Goal: Task Accomplishment & Management: Manage account settings

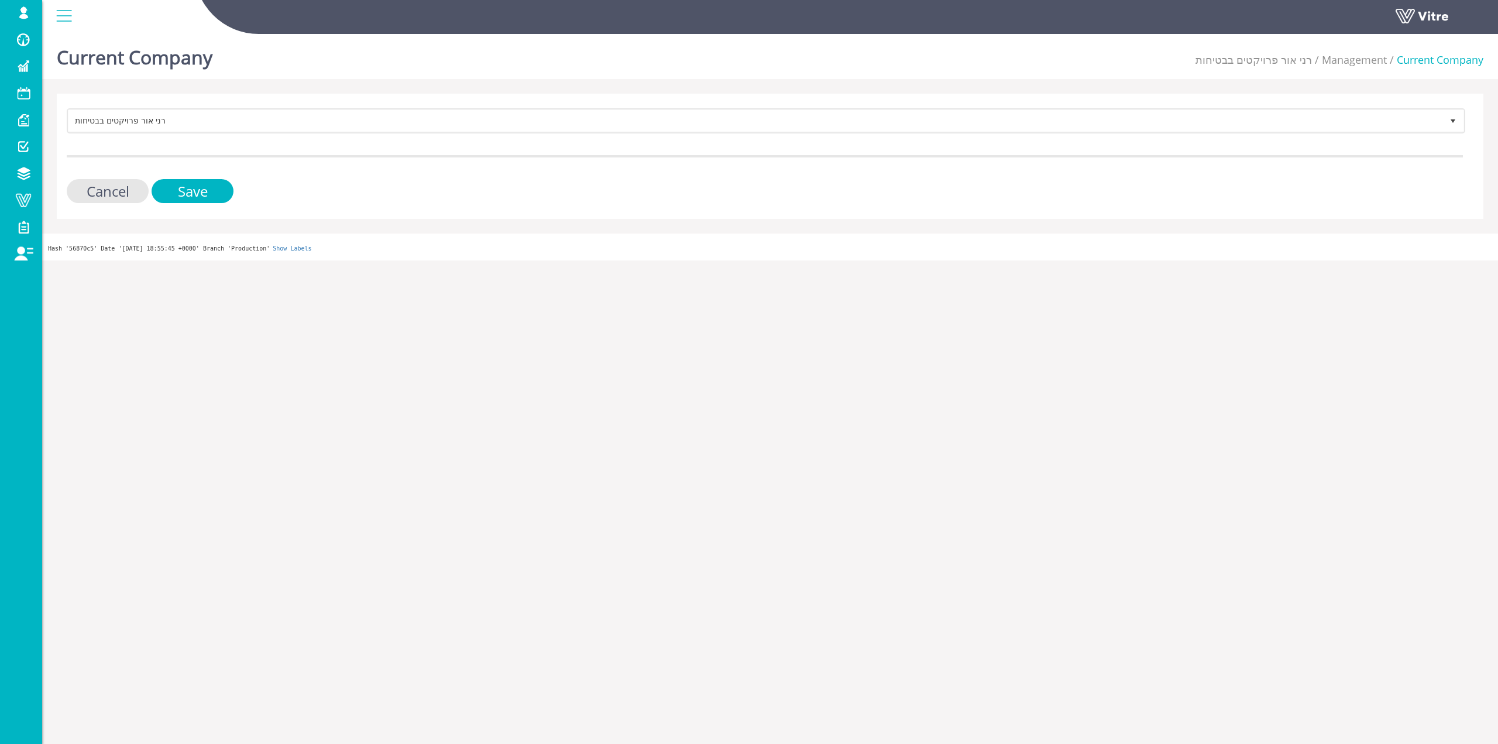
click at [858, 145] on form "רני אור פרויקטים בבטיחות 264 Cancel Save" at bounding box center [765, 155] width 1396 height 95
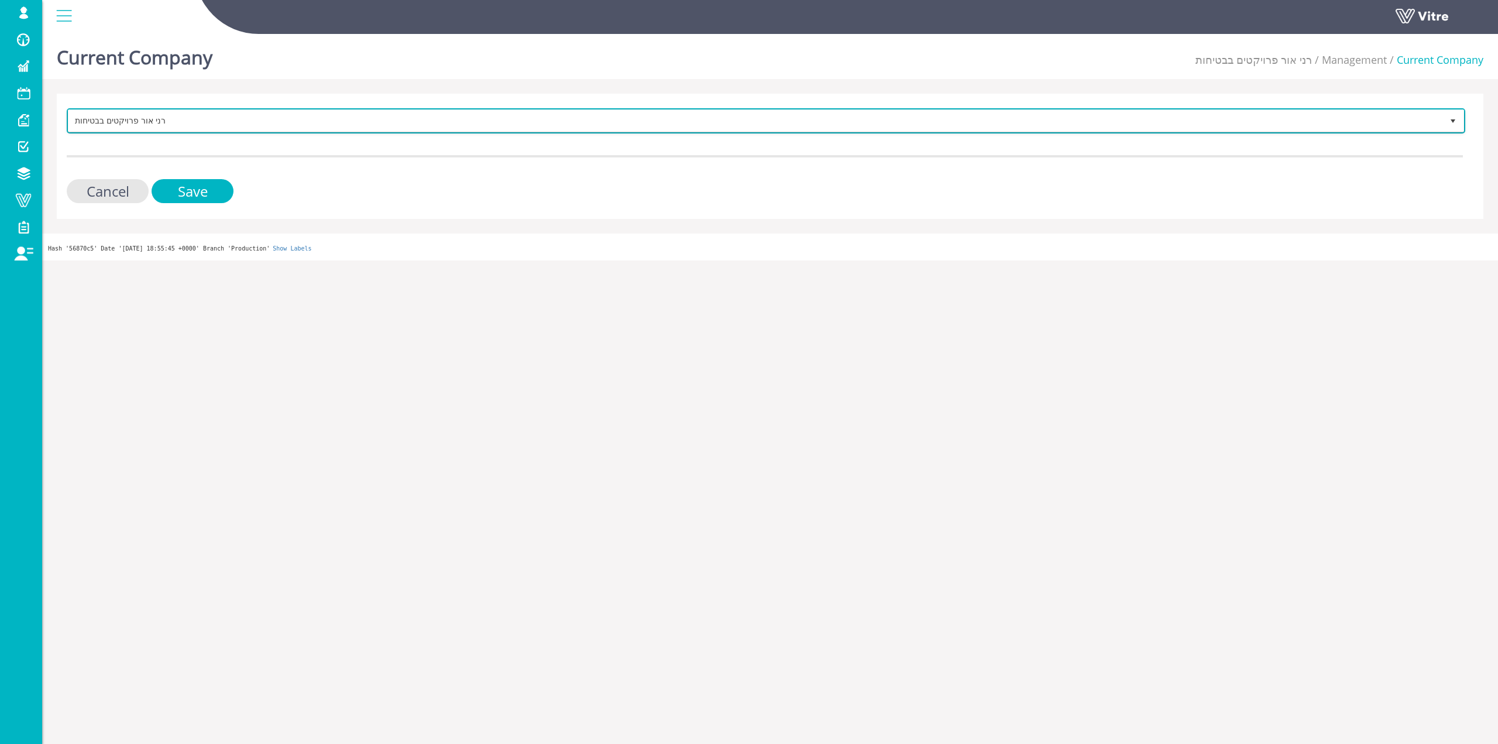
click at [880, 114] on span "רני אור פרויקטים בבטיחות" at bounding box center [755, 120] width 1374 height 21
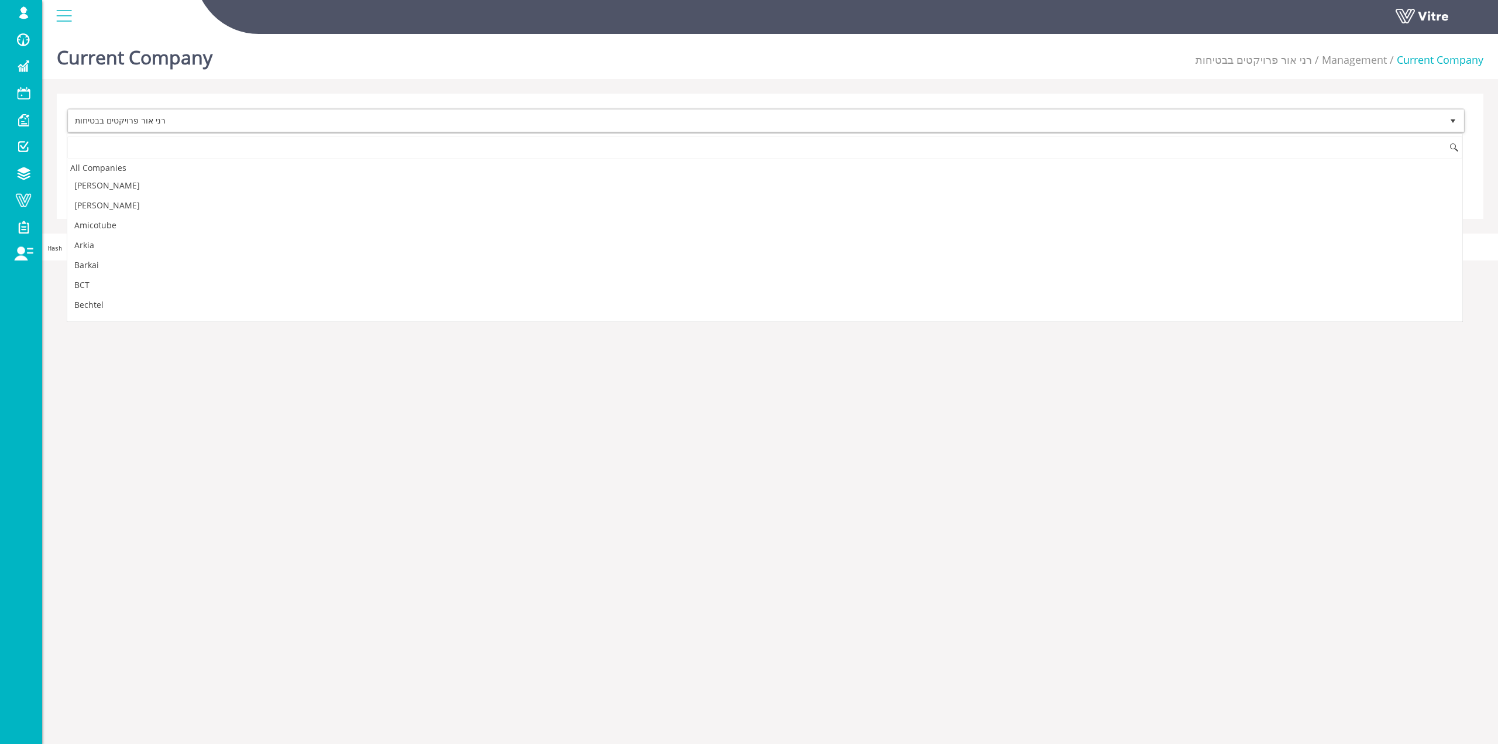
scroll to position [2323, 0]
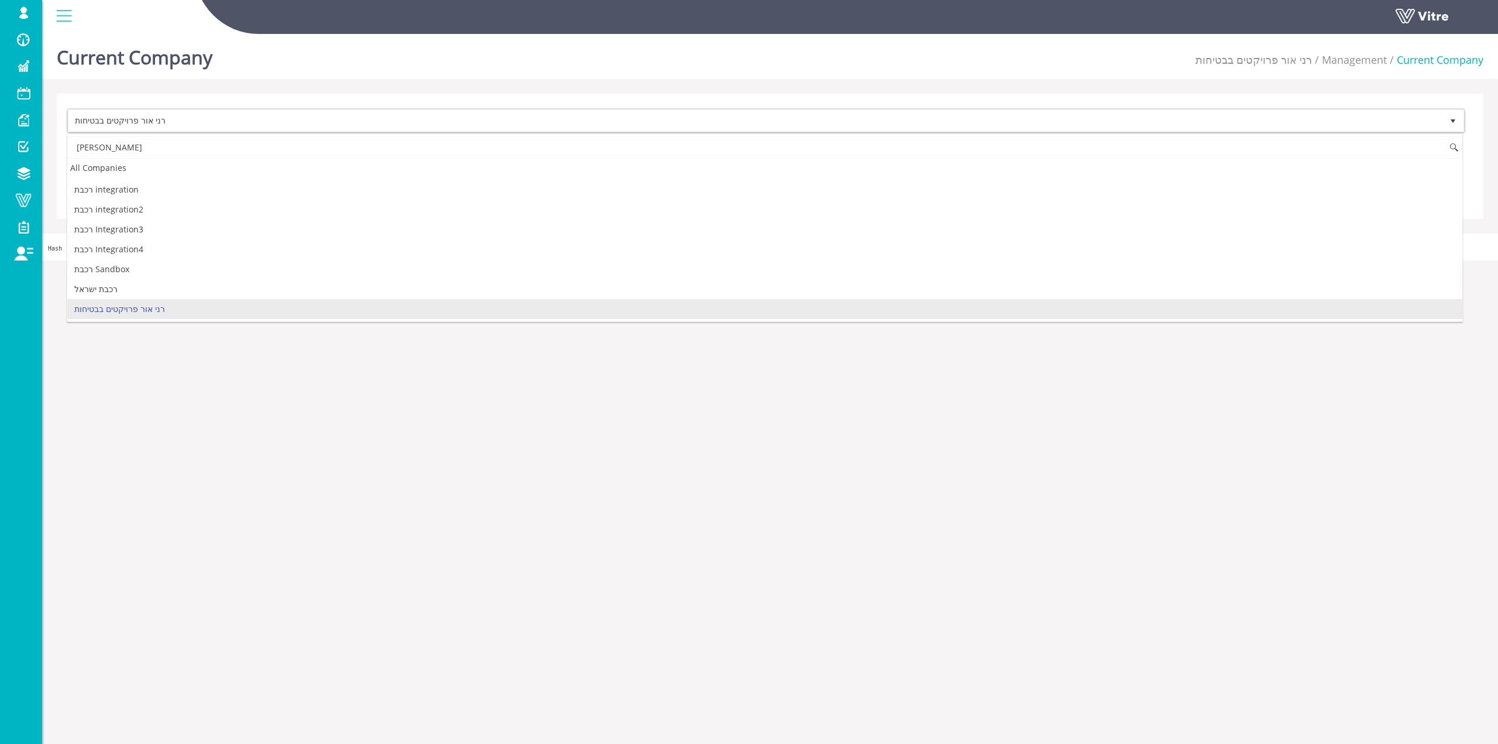
type input "ך"
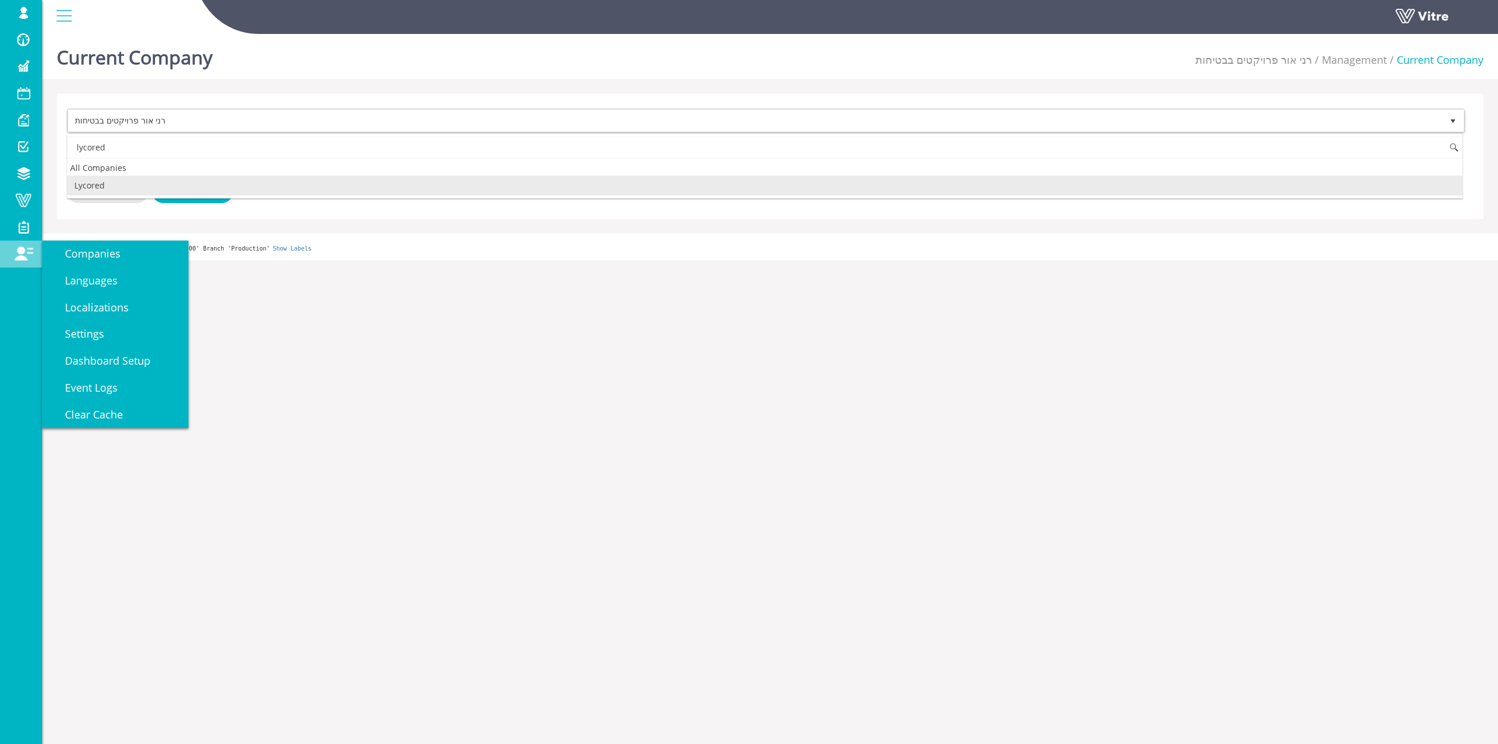
scroll to position [0, 0]
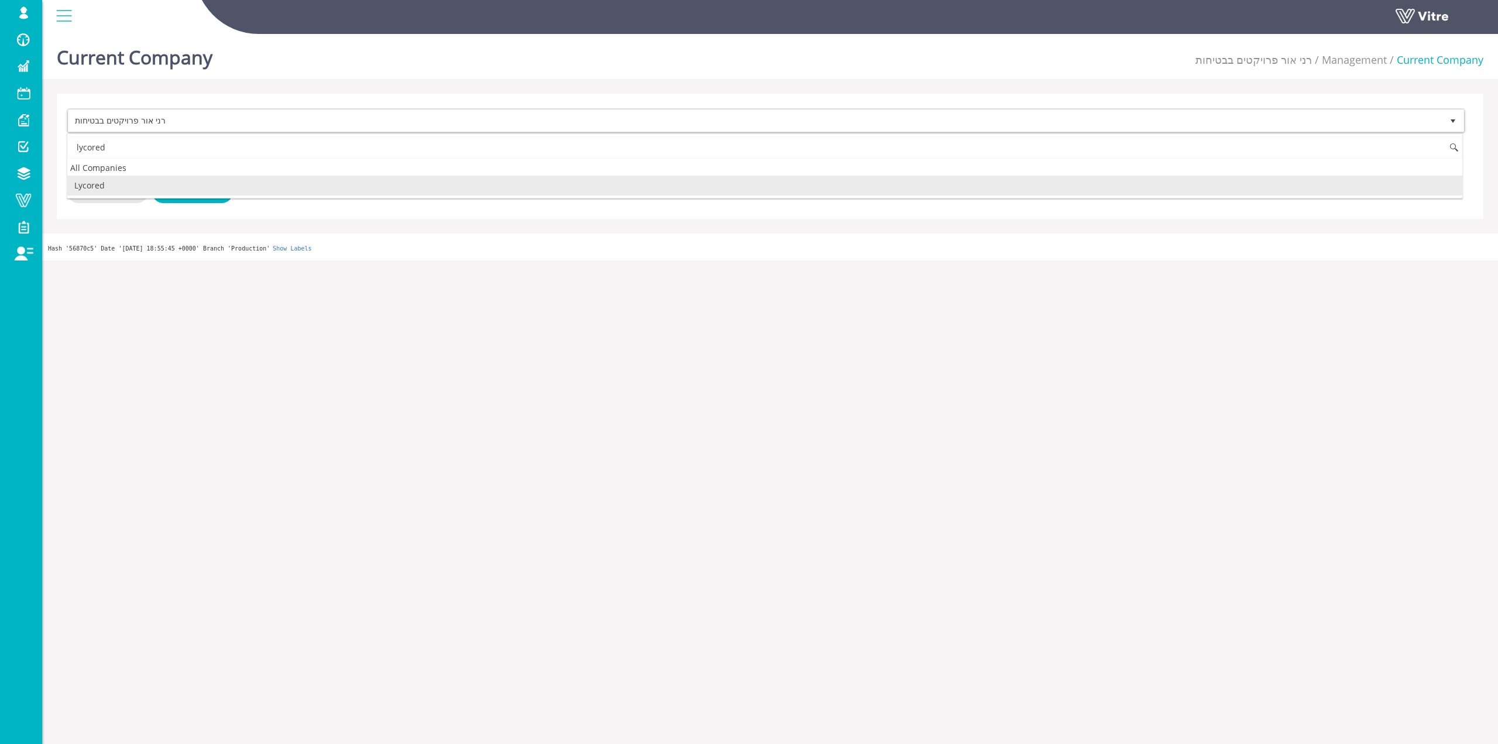
click at [150, 184] on li "Lycored" at bounding box center [764, 186] width 1395 height 20
type input "lycored"
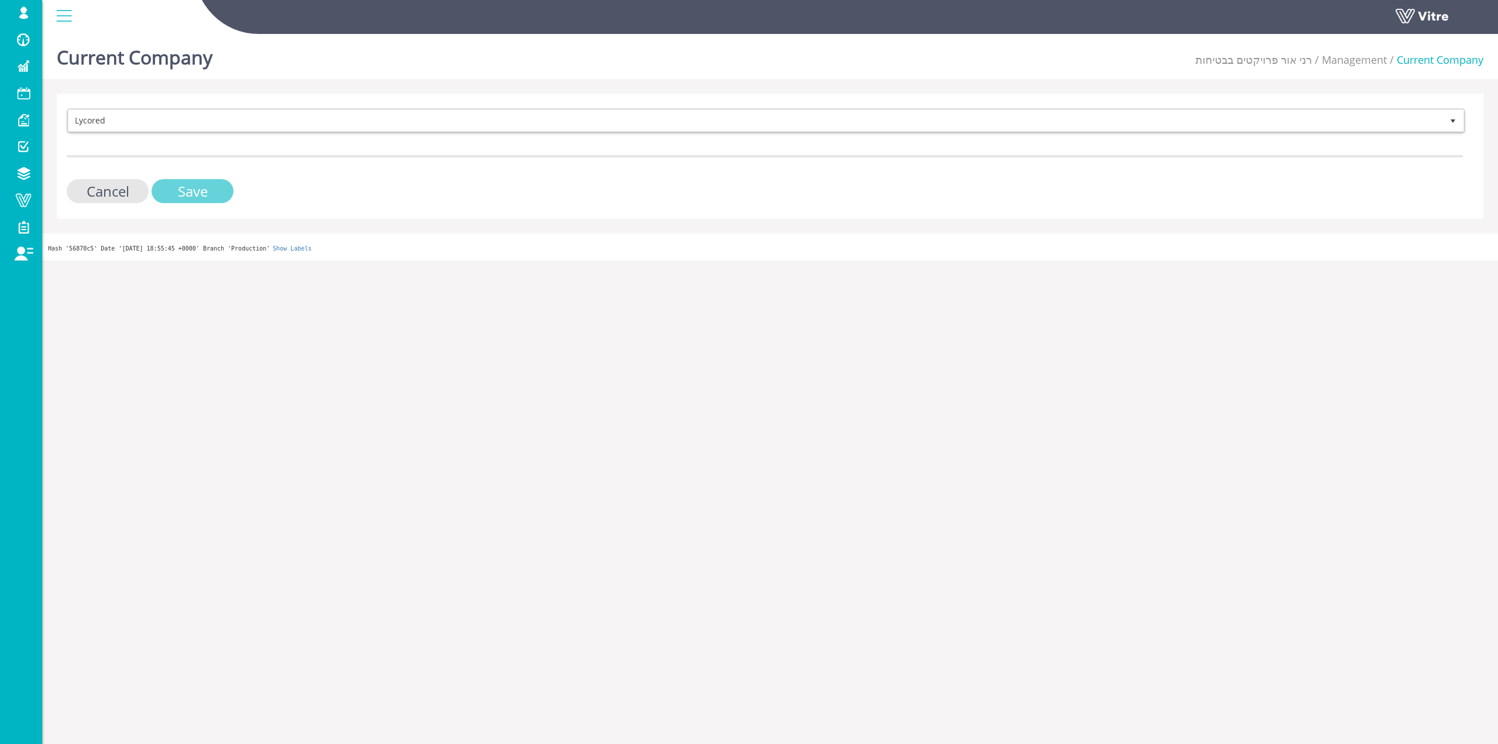
click at [172, 194] on input "Save" at bounding box center [193, 191] width 82 height 24
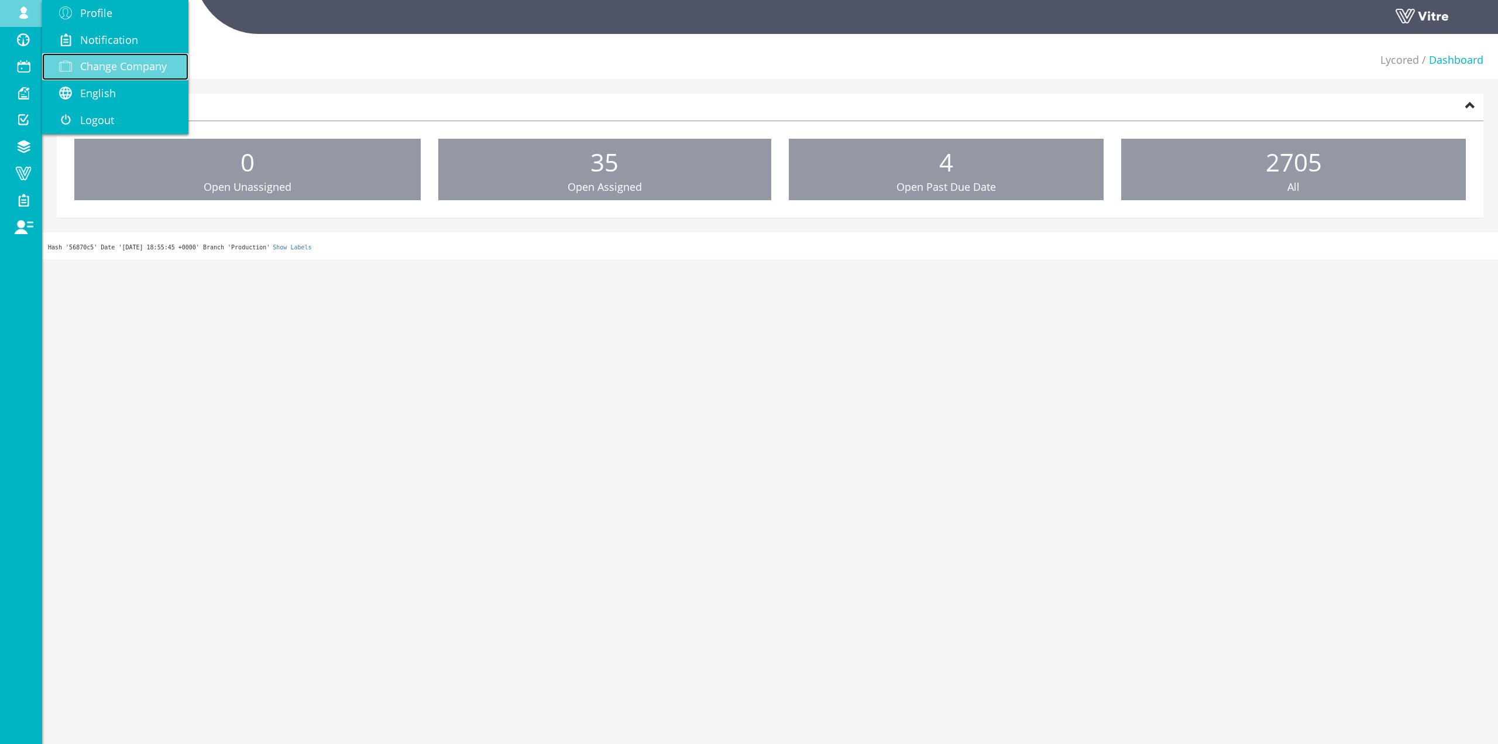
click at [136, 66] on span "Change Company" at bounding box center [123, 66] width 87 height 14
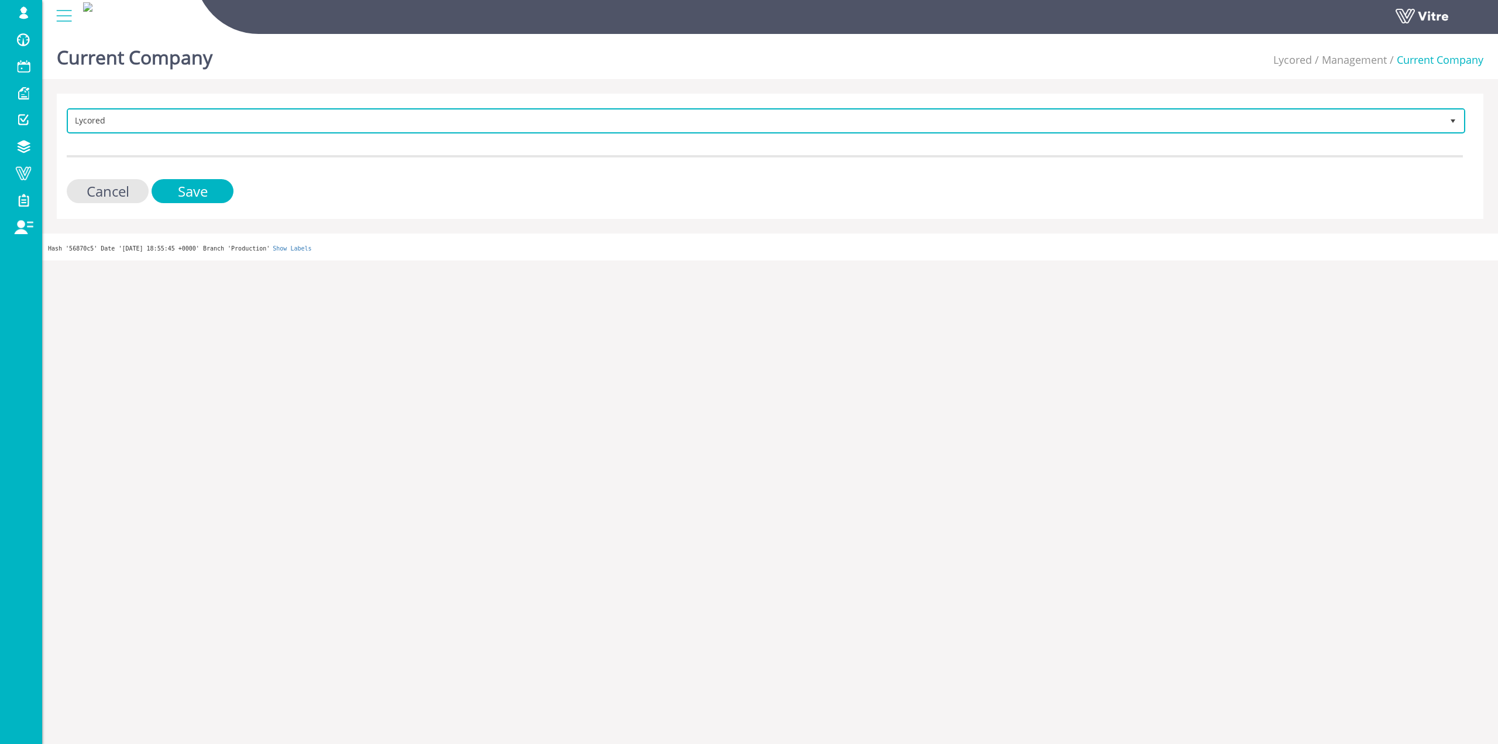
click at [341, 128] on span "Lycored" at bounding box center [755, 120] width 1374 height 21
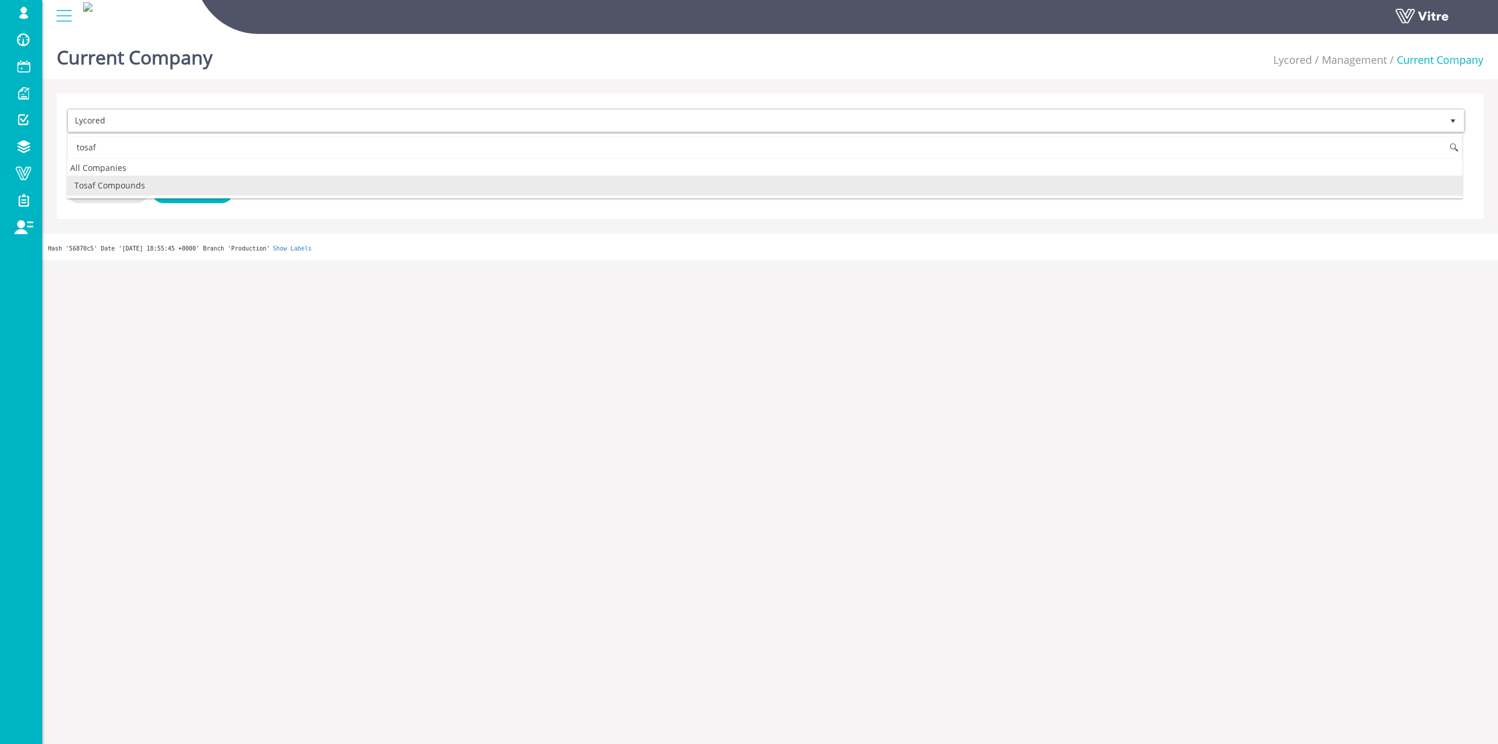
click at [204, 180] on li "Tosaf Compounds" at bounding box center [764, 186] width 1395 height 20
type input "tosaf"
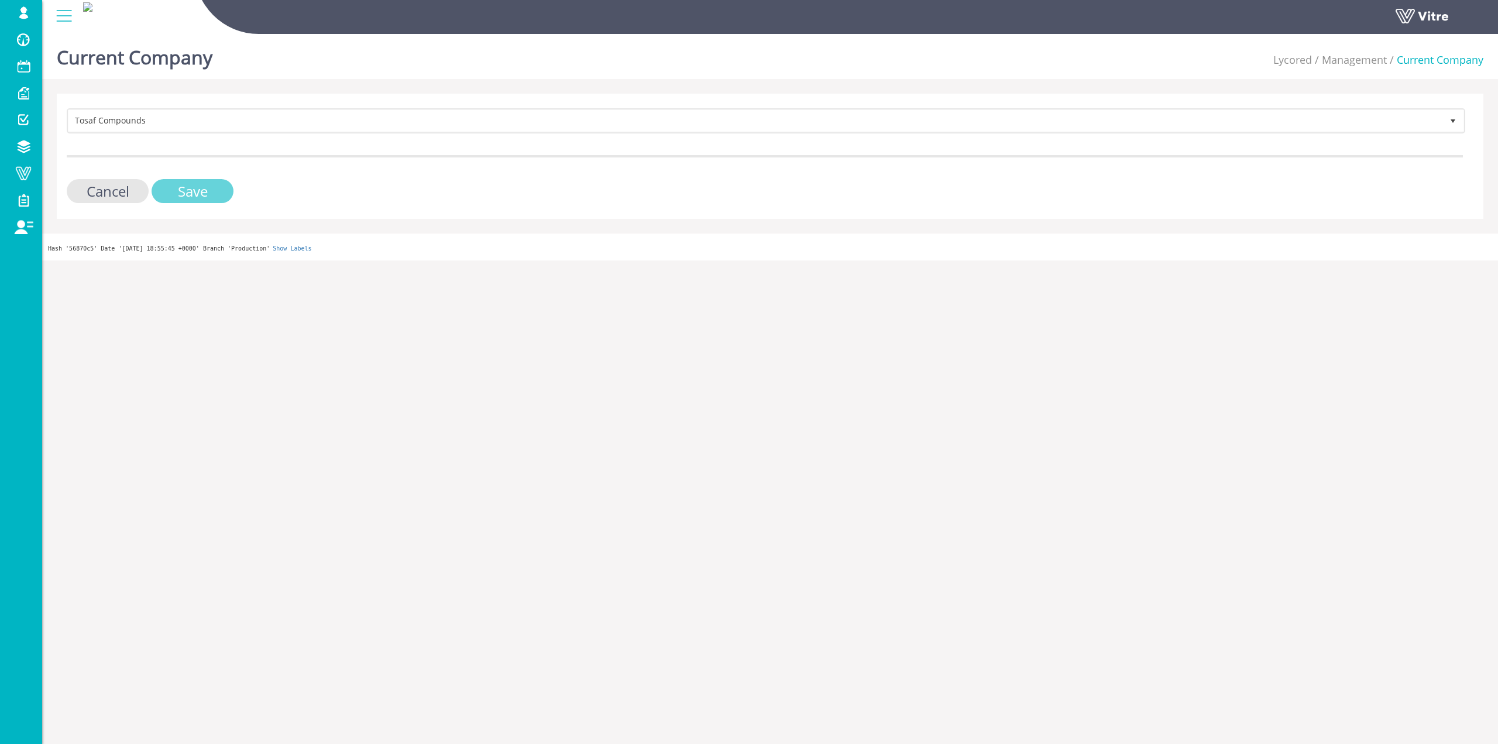
click at [199, 194] on input "Save" at bounding box center [193, 191] width 82 height 24
